Goal: Communication & Community: Answer question/provide support

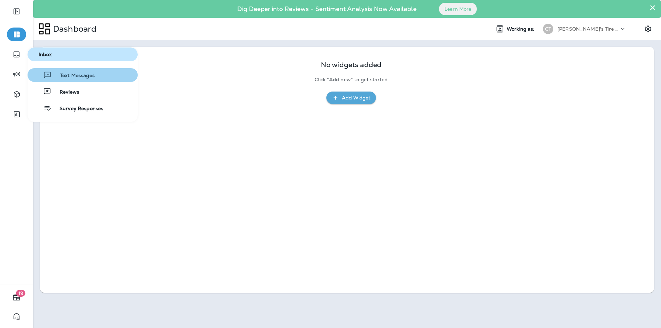
click at [65, 73] on span "Text Messages" at bounding box center [73, 76] width 43 height 7
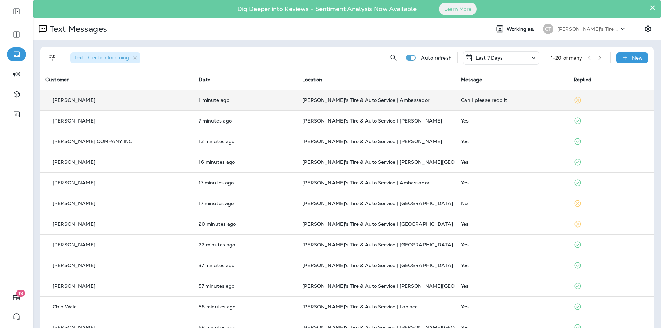
click at [347, 103] on p "[PERSON_NAME]'s Tire & Auto Service | Ambassador" at bounding box center [376, 100] width 148 height 6
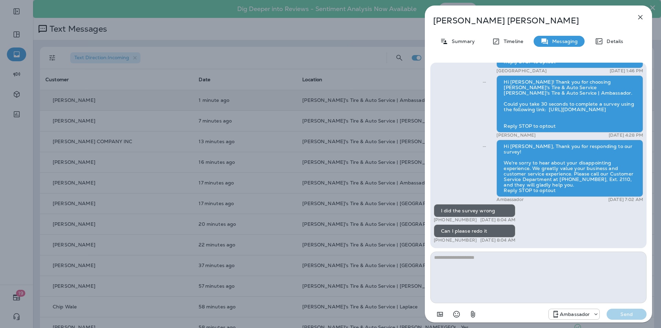
click at [347, 157] on div "[PERSON_NAME] Summary Timeline Messaging Details Hi [PERSON_NAME], your 2014 HO…" at bounding box center [330, 164] width 661 height 328
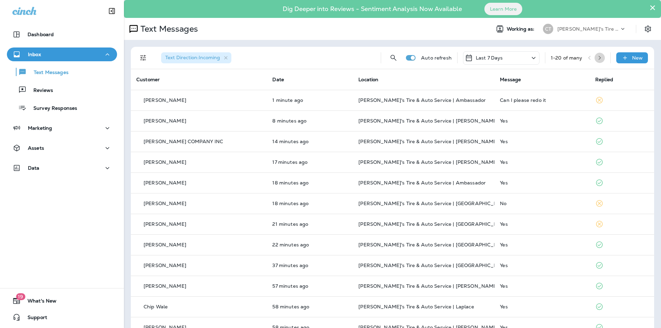
click at [598, 56] on icon "button" at bounding box center [600, 57] width 5 height 5
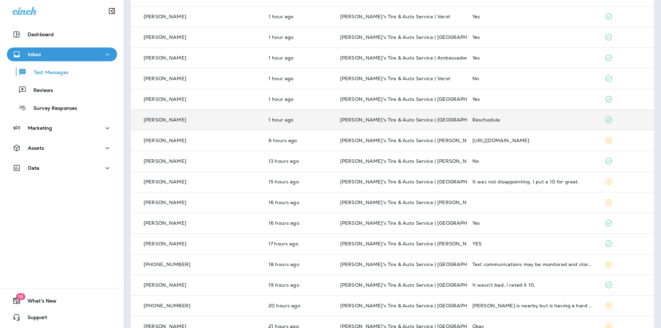
scroll to position [138, 0]
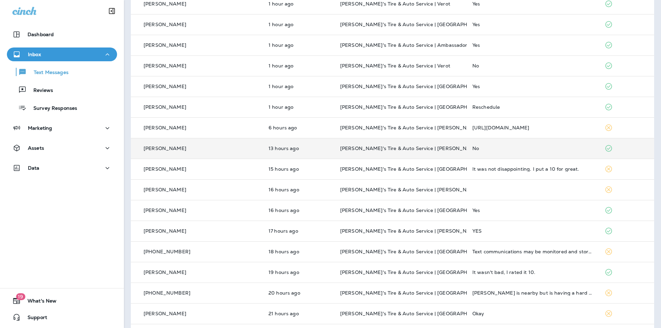
click at [434, 145] on td "[PERSON_NAME]'s Tire & Auto Service | [PERSON_NAME][GEOGRAPHIC_DATA]" at bounding box center [401, 148] width 132 height 21
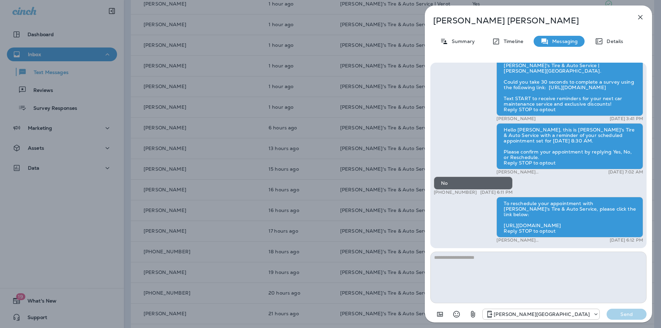
click at [416, 164] on div "[PERSON_NAME] Summary Timeline Messaging Details Hi [PERSON_NAME]! Thank you fo…" at bounding box center [330, 164] width 661 height 328
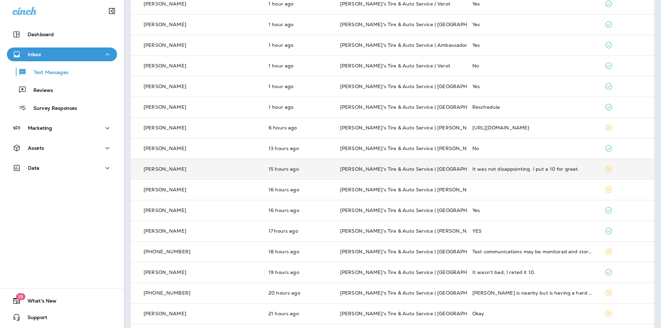
click at [435, 170] on p "[PERSON_NAME]'s Tire & Auto Service | [GEOGRAPHIC_DATA]" at bounding box center [400, 169] width 121 height 6
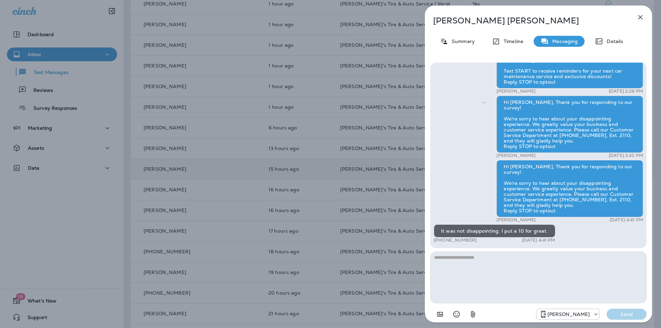
click at [411, 167] on div "[PERSON_NAME] Summary Timeline Messaging Details Hello [PERSON_NAME], this is […" at bounding box center [330, 164] width 661 height 328
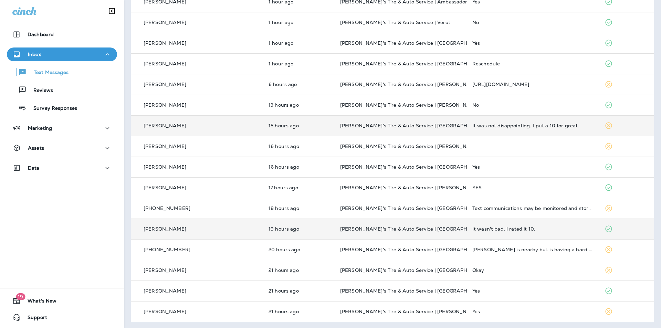
scroll to position [182, 0]
click at [426, 228] on p "[PERSON_NAME]'s Tire & Auto Service | [GEOGRAPHIC_DATA]" at bounding box center [400, 228] width 121 height 6
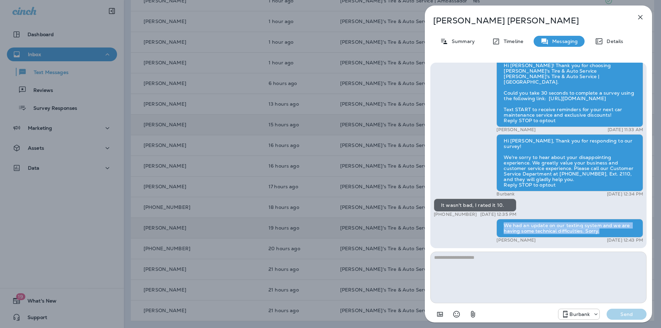
drag, startPoint x: 504, startPoint y: 225, endPoint x: 600, endPoint y: 231, distance: 97.0
click at [600, 231] on div "We had an update on our texting system and we are having some technical difficu…" at bounding box center [570, 228] width 147 height 19
copy div "We had an update on our texting system and we are having some technical difficu…"
click at [415, 235] on div "[PERSON_NAME] Summary Timeline Messaging Details Hi [PERSON_NAME], your 1901 oi…" at bounding box center [330, 164] width 661 height 328
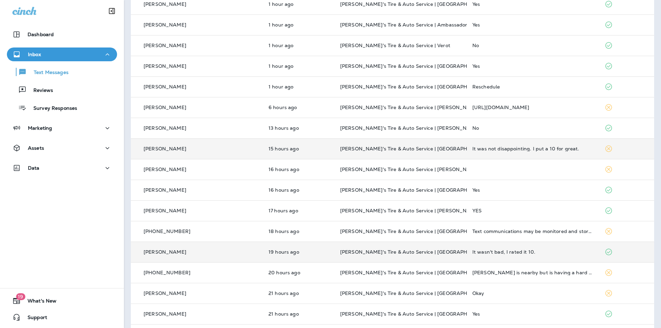
scroll to position [148, 0]
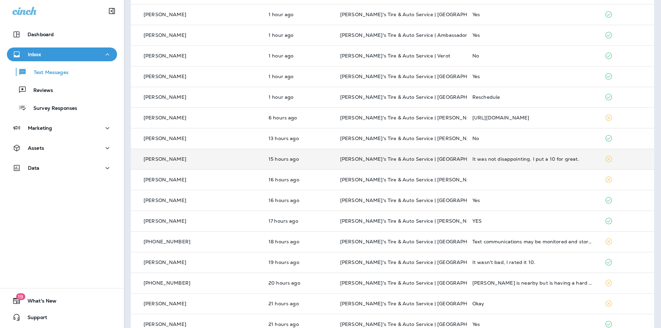
click at [435, 158] on p "[PERSON_NAME]'s Tire & Auto Service | [GEOGRAPHIC_DATA]" at bounding box center [400, 159] width 121 height 6
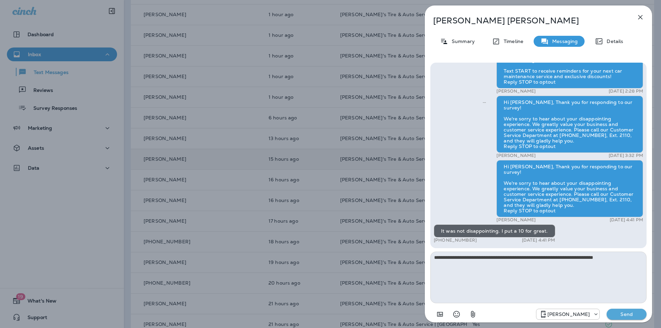
type textarea "**********"
click at [629, 311] on p "Send" at bounding box center [626, 314] width 29 height 6
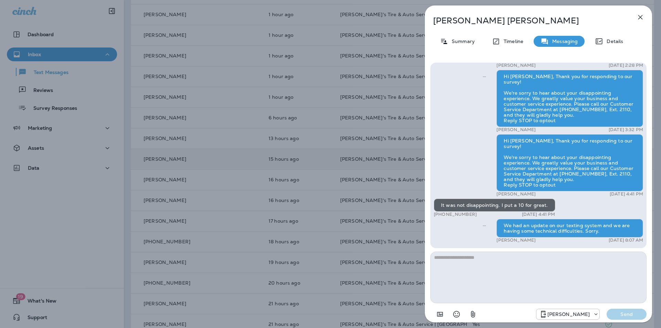
click at [410, 180] on div "[PERSON_NAME] Summary Timeline Messaging Details Hello [PERSON_NAME], this is […" at bounding box center [330, 164] width 661 height 328
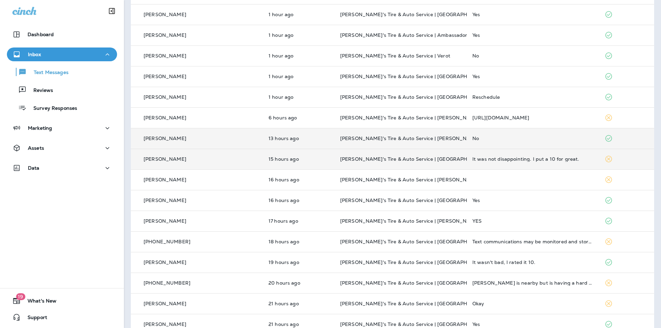
click at [429, 135] on td "[PERSON_NAME]'s Tire & Auto Service | [PERSON_NAME][GEOGRAPHIC_DATA]" at bounding box center [401, 138] width 132 height 21
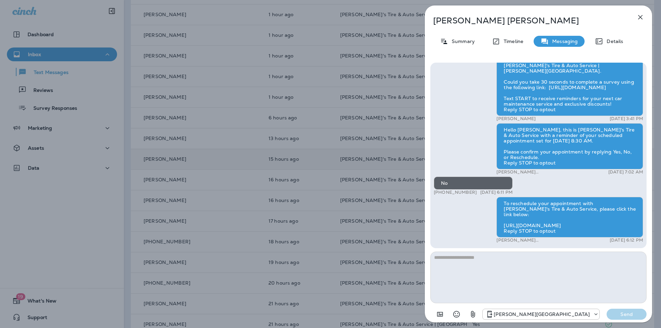
click at [401, 127] on div "[PERSON_NAME] Summary Timeline Messaging Details Hi [PERSON_NAME]! Thank you fo…" at bounding box center [330, 164] width 661 height 328
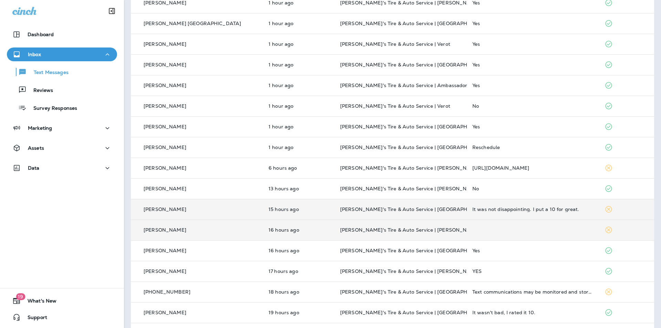
scroll to position [44, 0]
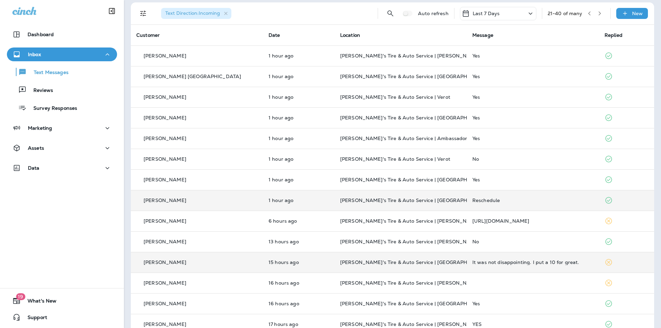
click at [429, 200] on p "[PERSON_NAME]'s Tire & Auto Service | [GEOGRAPHIC_DATA]" at bounding box center [400, 201] width 121 height 6
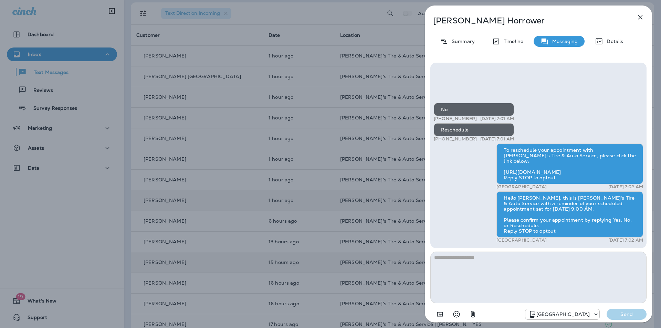
click at [643, 15] on icon "button" at bounding box center [641, 17] width 8 height 8
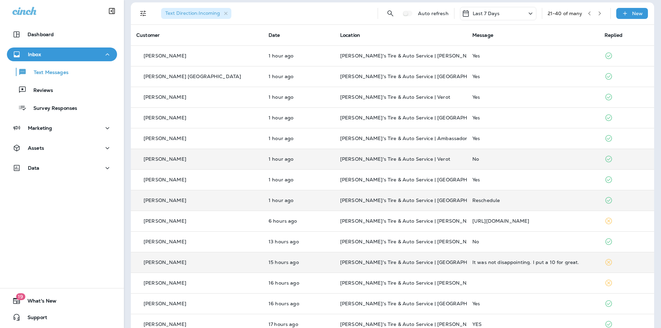
click at [429, 157] on p "[PERSON_NAME]'s Tire & Auto Service | Verot" at bounding box center [400, 159] width 121 height 6
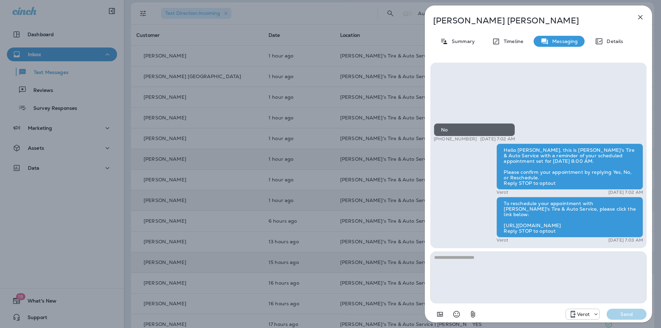
click at [640, 16] on icon "button" at bounding box center [641, 17] width 8 height 8
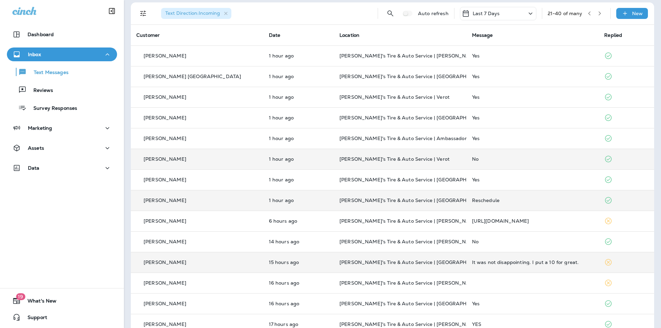
click at [587, 13] on icon "button" at bounding box center [589, 13] width 5 height 5
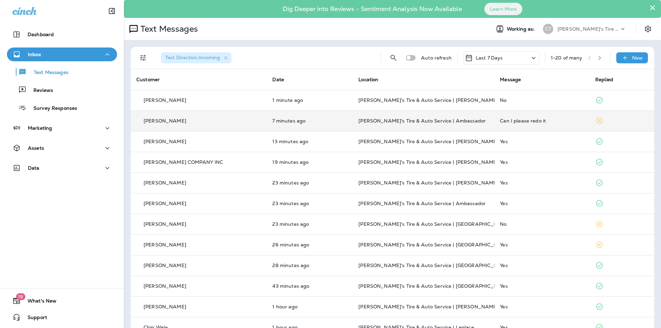
click at [463, 122] on p "[PERSON_NAME]'s Tire & Auto Service | Ambassador" at bounding box center [424, 121] width 131 height 6
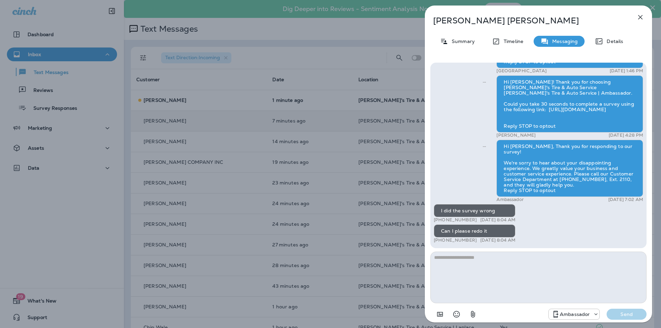
click at [49, 108] on div "[PERSON_NAME] Summary Timeline Messaging Details Hi [PERSON_NAME], your 2014 HO…" at bounding box center [330, 164] width 661 height 328
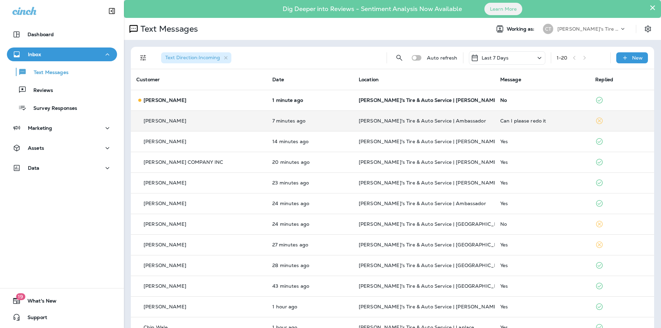
click at [49, 108] on div at bounding box center [330, 164] width 661 height 328
click at [49, 108] on p "Survey Responses" at bounding box center [52, 108] width 51 height 7
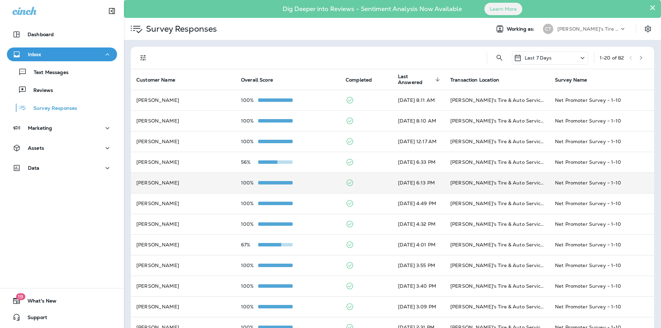
click at [319, 182] on div "100%" at bounding box center [288, 183] width 94 height 6
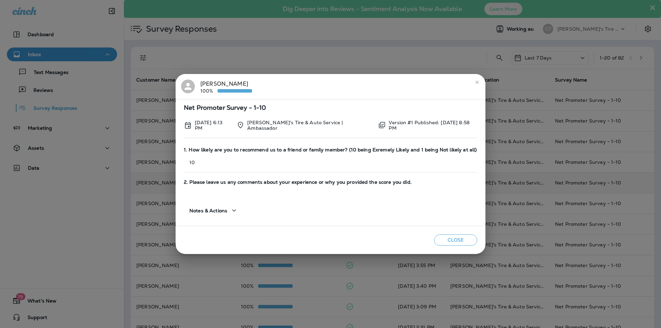
click at [478, 82] on icon "close" at bounding box center [478, 83] width 6 height 6
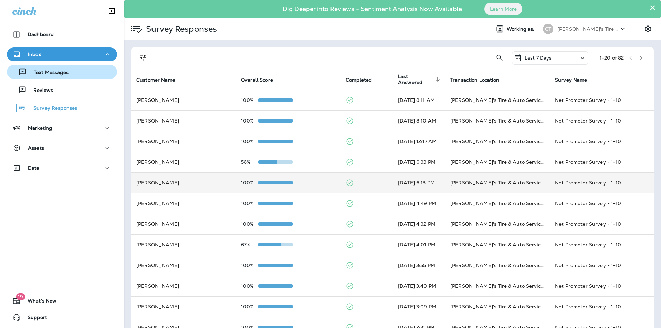
click at [46, 69] on div "Text Messages" at bounding box center [39, 72] width 59 height 10
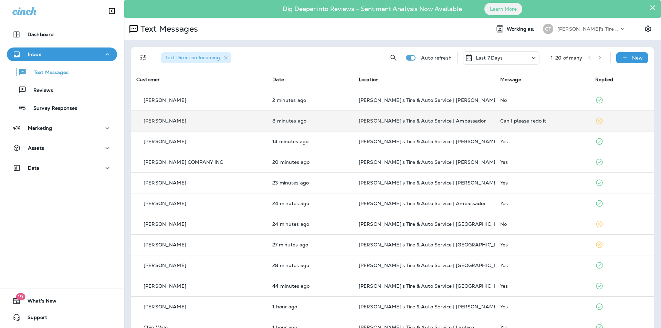
click at [468, 120] on p "[PERSON_NAME]'s Tire & Auto Service | Ambassador" at bounding box center [424, 121] width 131 height 6
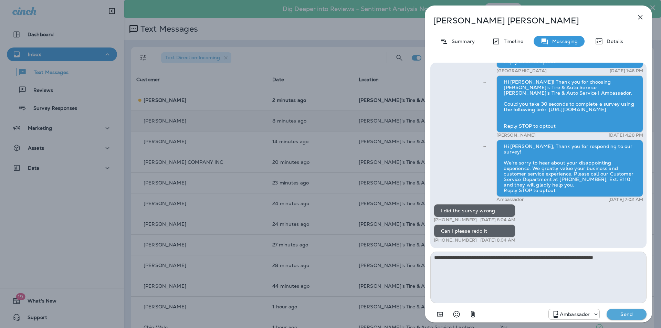
click at [620, 257] on textarea "**********" at bounding box center [539, 278] width 216 height 52
click at [465, 264] on textarea "**********" at bounding box center [539, 278] width 216 height 52
drag, startPoint x: 452, startPoint y: 265, endPoint x: 455, endPoint y: 275, distance: 10.9
click at [452, 265] on textarea "**********" at bounding box center [539, 278] width 216 height 52
drag, startPoint x: 453, startPoint y: 265, endPoint x: 453, endPoint y: 272, distance: 6.9
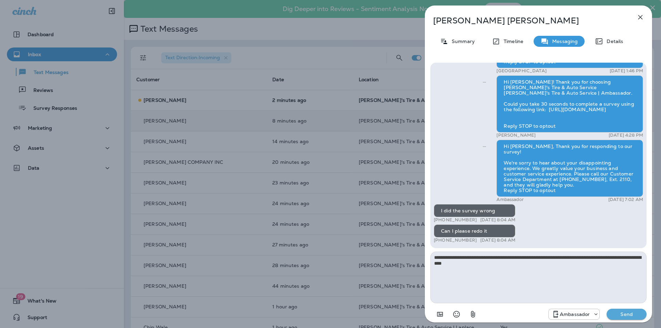
click at [453, 265] on textarea "**********" at bounding box center [539, 278] width 216 height 52
click at [512, 260] on textarea "**********" at bounding box center [539, 278] width 216 height 52
click at [454, 264] on textarea "**********" at bounding box center [539, 278] width 216 height 52
type textarea "**********"
click at [623, 313] on p "Send" at bounding box center [626, 314] width 29 height 6
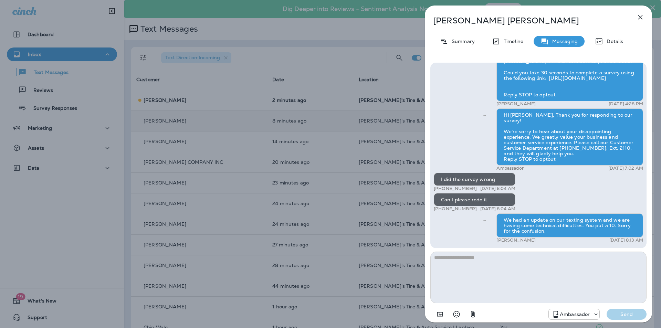
click at [312, 66] on div "[PERSON_NAME] Summary Timeline Messaging Details Hi [PERSON_NAME], your 2014 HO…" at bounding box center [330, 164] width 661 height 328
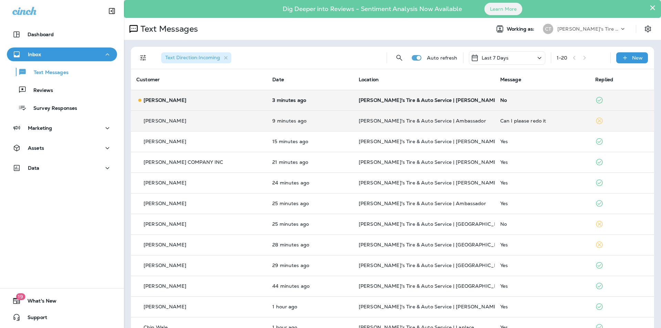
click at [529, 99] on div "No" at bounding box center [542, 100] width 84 height 6
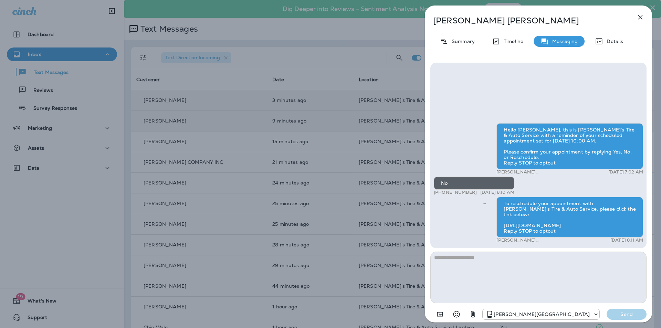
click at [642, 16] on icon "button" at bounding box center [641, 17] width 8 height 8
